Goal: Task Accomplishment & Management: Manage account settings

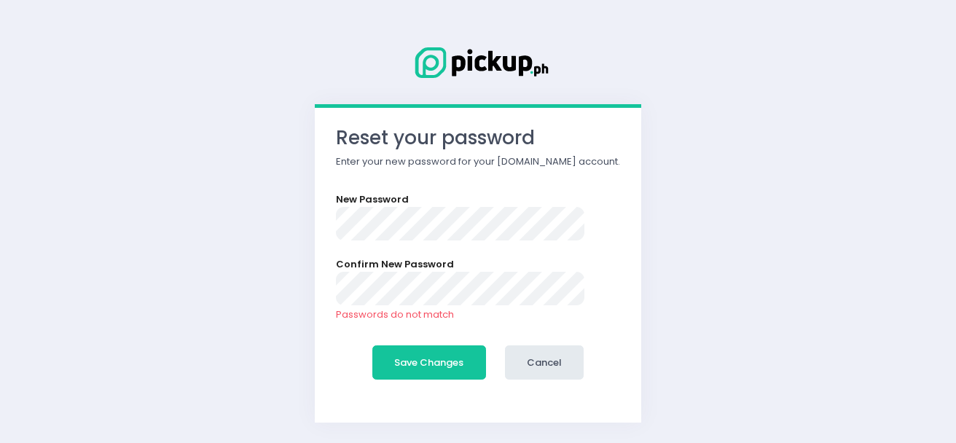
click at [372, 345] on button "Save Changes" at bounding box center [429, 362] width 114 height 35
click at [427, 351] on button "Save Changes" at bounding box center [429, 362] width 114 height 35
click at [426, 362] on button "Save Changes" at bounding box center [429, 362] width 114 height 35
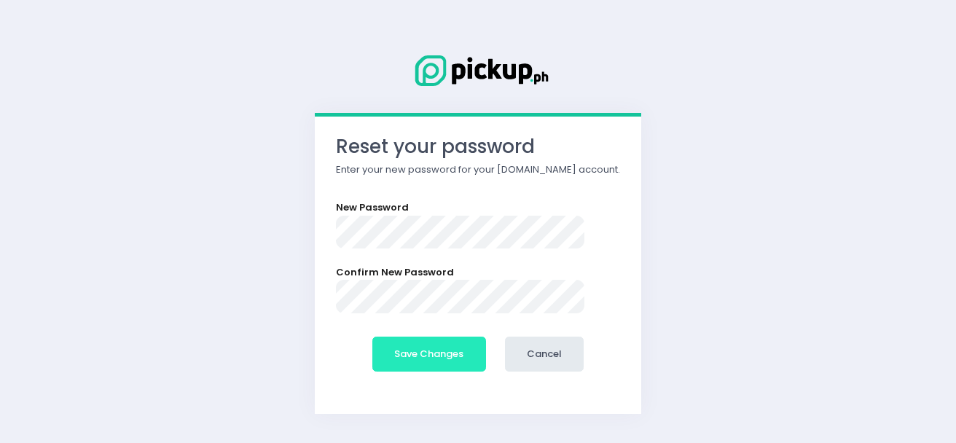
click at [430, 356] on button "Save Changes" at bounding box center [429, 354] width 114 height 35
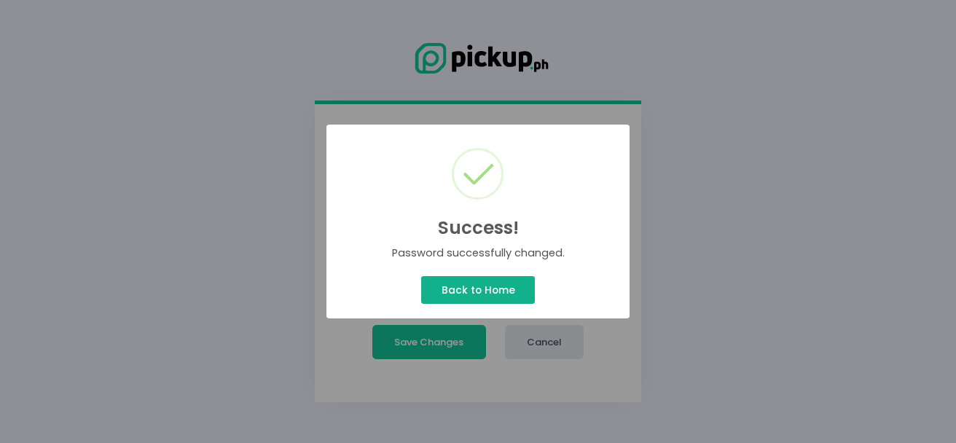
click at [474, 288] on button "Back to Home" at bounding box center [478, 290] width 114 height 28
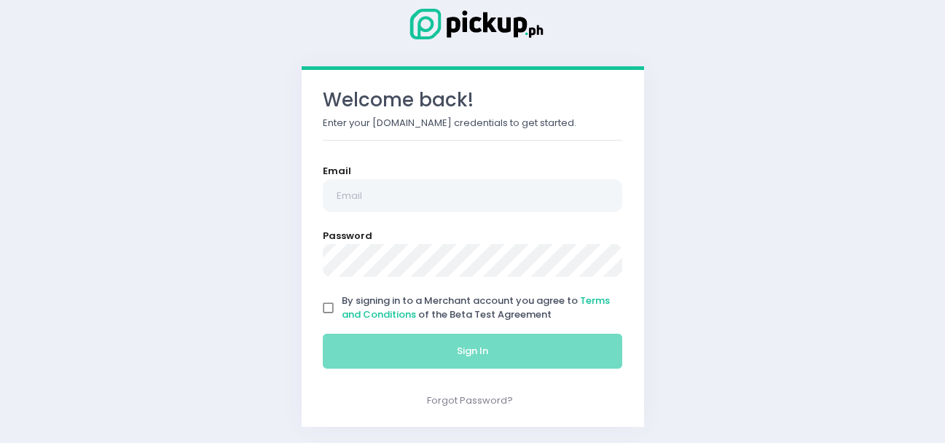
scroll to position [34, 0]
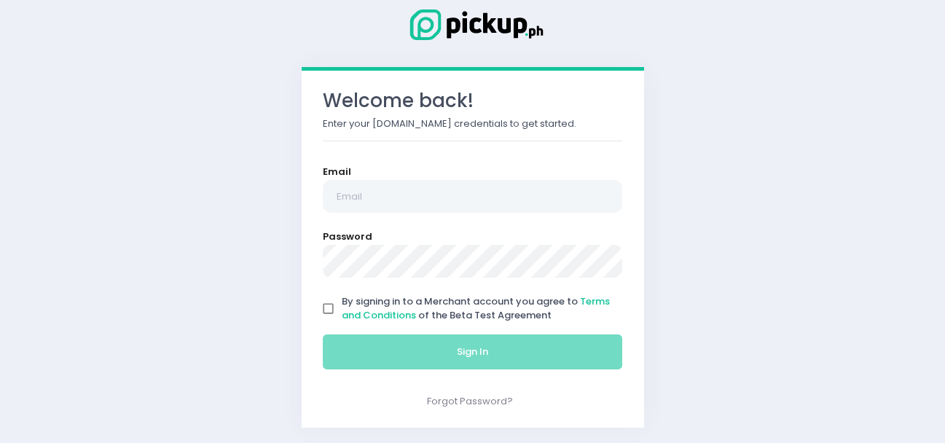
click at [329, 309] on input "By signing in to a Merchant account you agree to Terms and Conditions of the Be…" at bounding box center [329, 309] width 28 height 28
checkbox input "true"
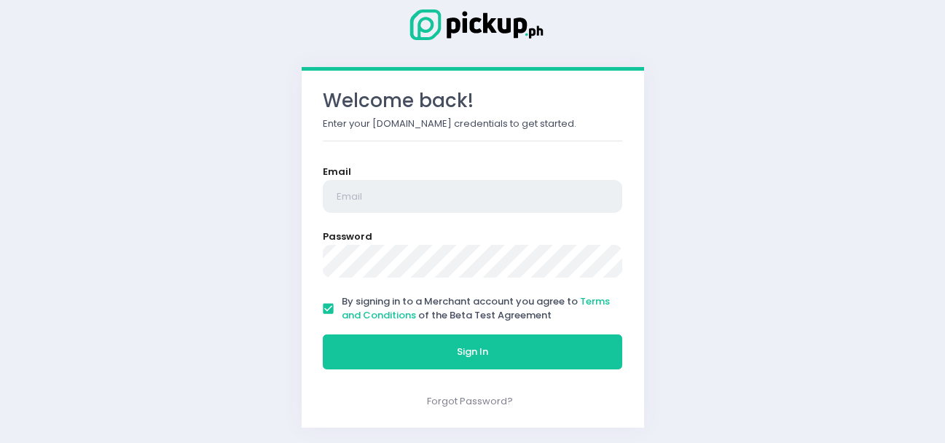
click at [393, 194] on input "email" at bounding box center [473, 197] width 300 height 34
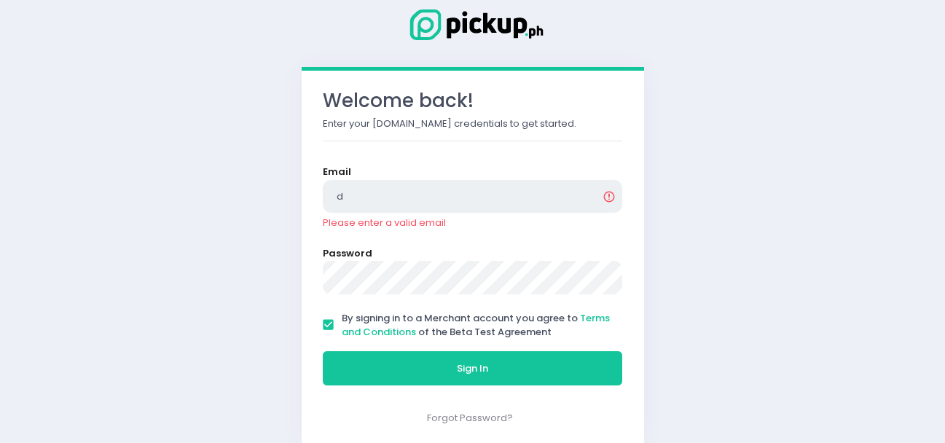
type input "[EMAIL_ADDRESS][DOMAIN_NAME]"
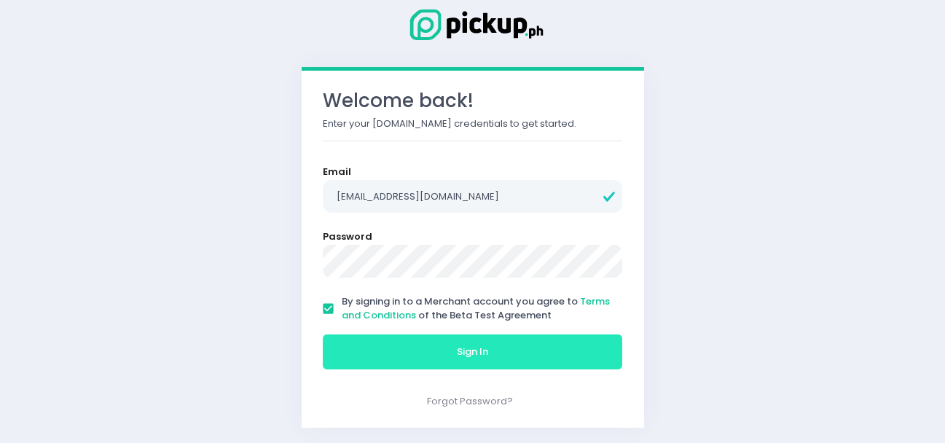
click at [376, 356] on button "Sign In" at bounding box center [473, 351] width 300 height 35
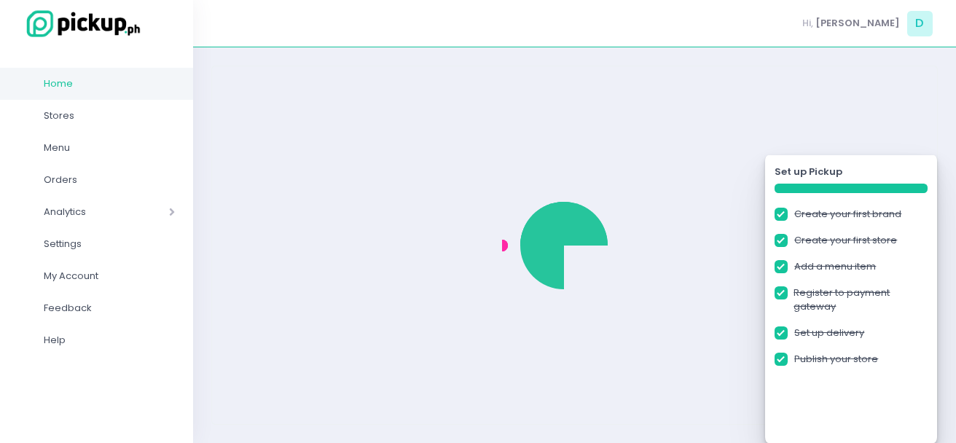
checkbox input "true"
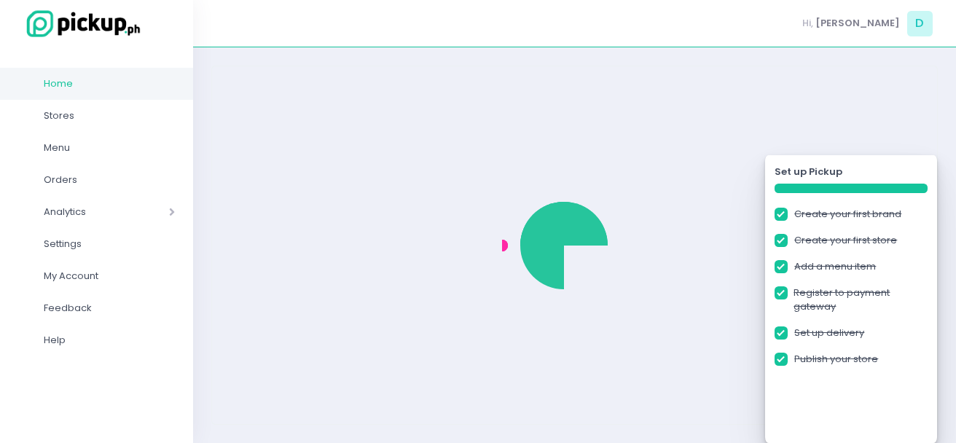
checkbox input "true"
